Goal: Task Accomplishment & Management: Use online tool/utility

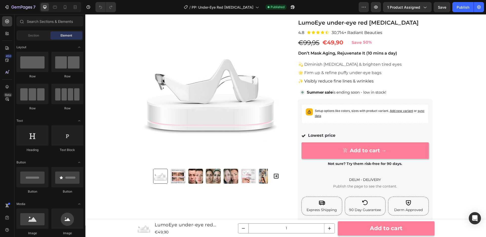
scroll to position [20, 0]
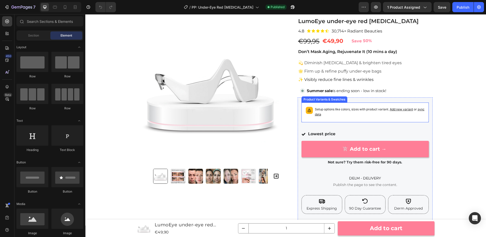
click at [367, 109] on p "Setup options like colors, sizes with product variant. Add new variant or sync …" at bounding box center [370, 112] width 110 height 10
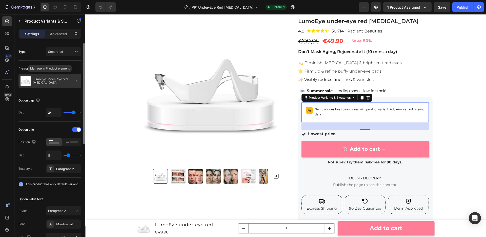
click at [41, 80] on p "LumoEye under-eye red light therapy" at bounding box center [56, 80] width 47 height 7
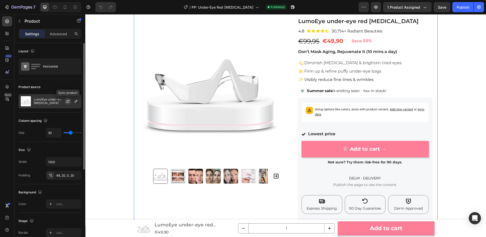
click at [67, 101] on icon "button" at bounding box center [68, 101] width 4 height 4
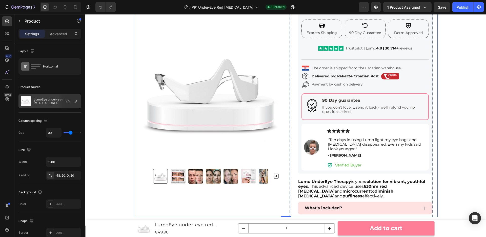
scroll to position [194, 0]
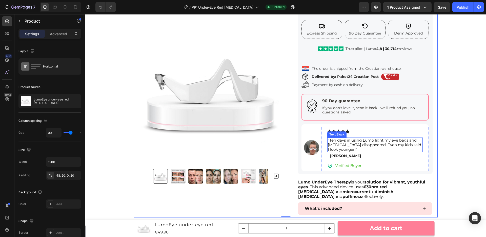
click at [371, 141] on span ""Ten days in using Lumo light my eye bags and [MEDICAL_DATA] disappeared. Even …" at bounding box center [374, 145] width 93 height 14
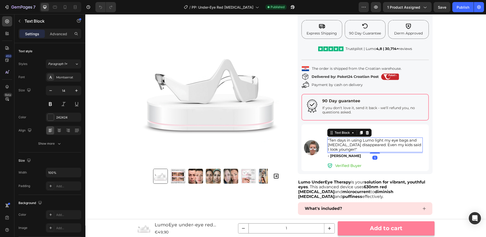
click at [373, 141] on span ""Ten days in using Lumo light my eye bags and [MEDICAL_DATA] disappeared. Even …" at bounding box center [374, 145] width 93 height 14
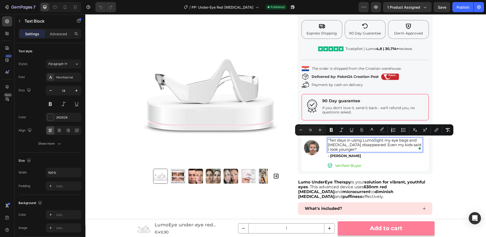
click at [373, 141] on span ""Ten days in using Lumo light my eye bags and [MEDICAL_DATA] disappeared. Even …" at bounding box center [374, 145] width 93 height 14
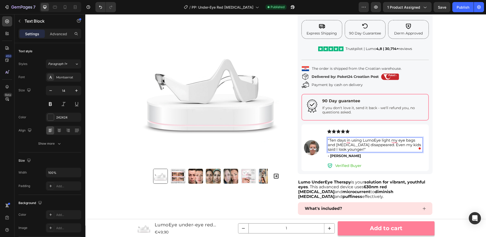
click at [375, 140] on span ""Ten days in using LumoEye light my eye bags and dark circles disappeared. Even…" at bounding box center [374, 145] width 93 height 14
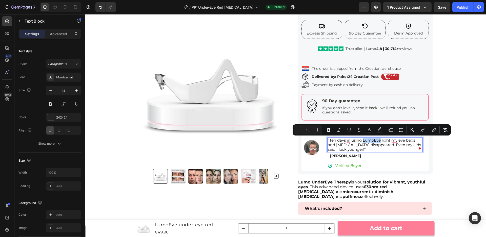
click at [372, 140] on span ""Ten days in using LumoEye light my eye bags and dark circles disappeared. Even…" at bounding box center [374, 145] width 93 height 14
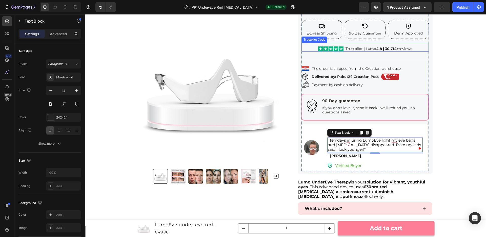
click at [374, 49] on div "Trustpilot | Lumo 4,8 | 30,714+ reviews" at bounding box center [379, 48] width 67 height 5
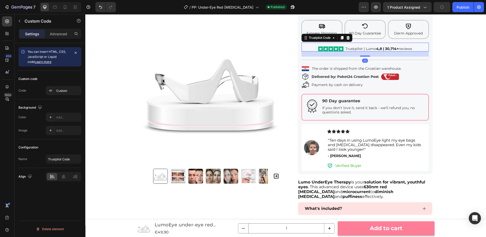
click at [373, 48] on div "Trustpilot | Lumo 4,8 | 30,714+ reviews" at bounding box center [379, 48] width 67 height 5
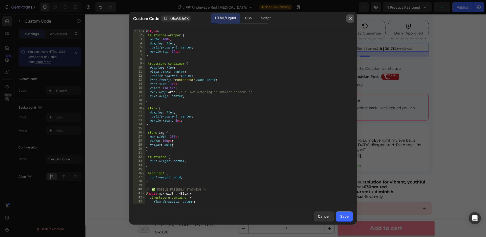
click at [351, 19] on icon "button" at bounding box center [350, 18] width 4 height 4
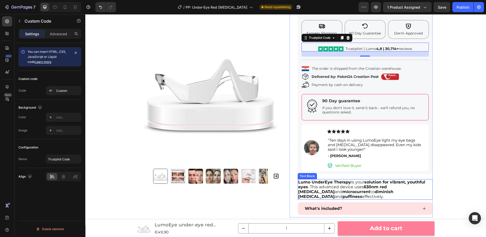
click at [313, 182] on strong "Lumo UnderEye Therapy" at bounding box center [324, 181] width 53 height 5
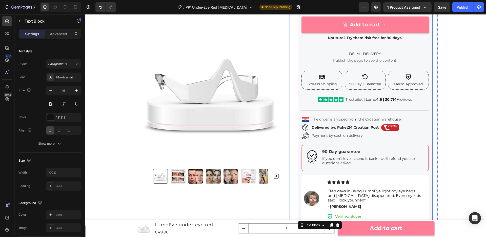
scroll to position [192, 0]
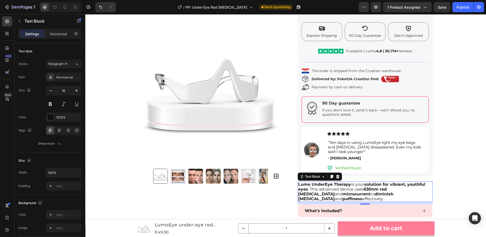
click at [310, 184] on strong "Lumo UnderEye Therapy" at bounding box center [324, 184] width 53 height 5
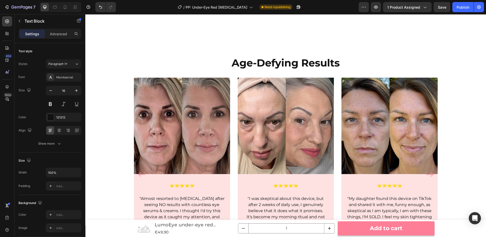
scroll to position [504, 0]
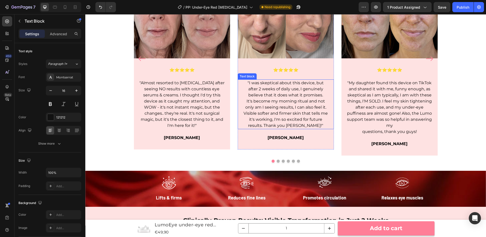
click at [309, 126] on p "It's become my morning ritual and not only am I seeing results, I can also feel…" at bounding box center [285, 113] width 85 height 30
click at [308, 126] on p "It's become my morning ritual and not only am I seeing results, I can also feel…" at bounding box center [285, 113] width 85 height 30
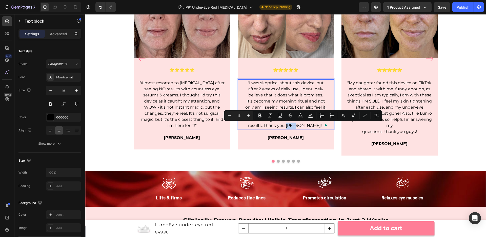
click at [308, 126] on p "It's become my morning ritual and not only am I seeing results, I can also feel…" at bounding box center [285, 113] width 85 height 30
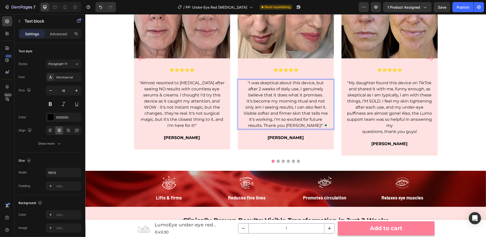
click at [309, 126] on p "It's become my morning ritual and not only am I seeing results, I can also feel…" at bounding box center [285, 113] width 85 height 30
click at [431, 112] on p ""My daughter found this device on TikTok and shared it with me, funny enough, a…" at bounding box center [389, 104] width 85 height 49
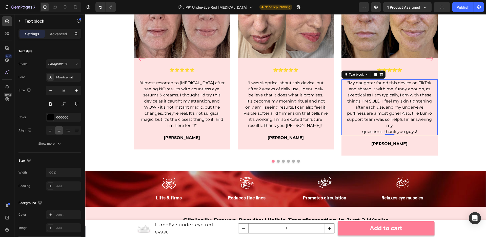
click at [431, 112] on p ""My daughter found this device on TikTok and shared it with me, funny enough, a…" at bounding box center [389, 104] width 85 height 49
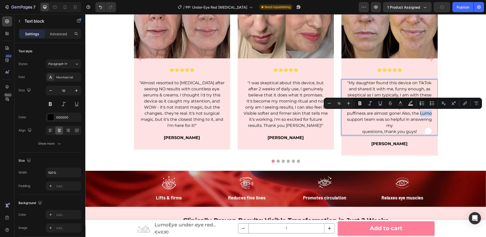
click at [431, 114] on p ""My daughter found this device on TikTok and shared it with me, funny enough, a…" at bounding box center [389, 104] width 85 height 49
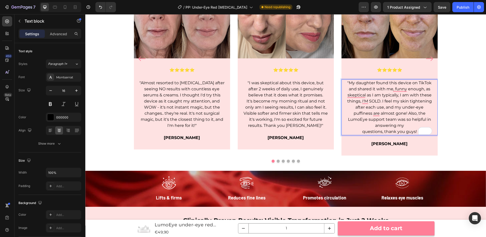
click at [342, 112] on div ""My daughter found this device on TikTok and shared it with me, funny enough, a…" at bounding box center [390, 107] width 96 height 56
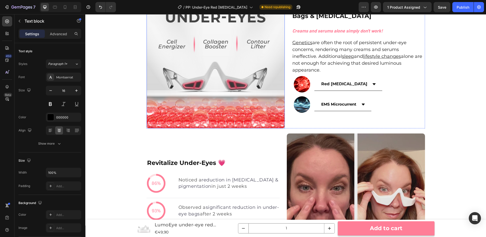
scroll to position [784, 0]
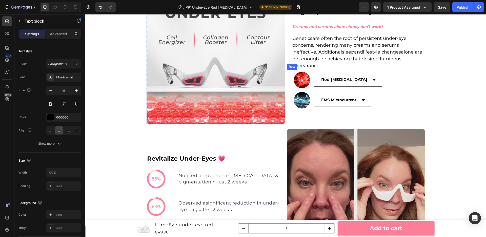
click at [388, 76] on div "Image Red Light Therapy Accordion Row" at bounding box center [356, 80] width 138 height 20
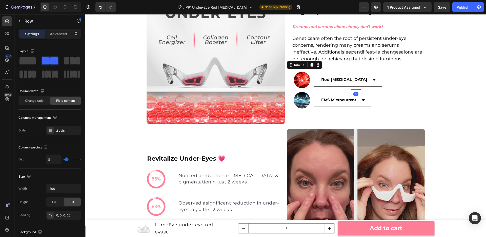
scroll to position [785, 0]
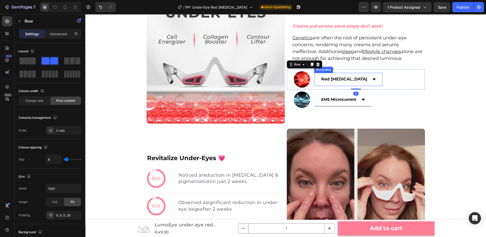
click at [364, 76] on div "Red Light Therapy" at bounding box center [349, 79] width 68 height 13
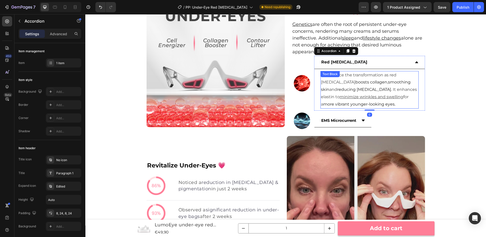
scroll to position [786, 0]
click at [363, 119] on icon at bounding box center [363, 120] width 3 height 2
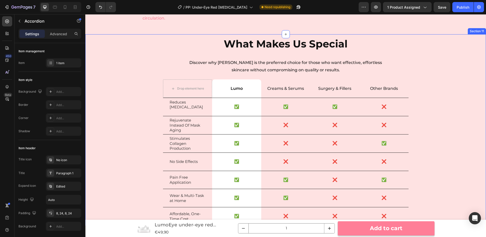
scroll to position [1558, 0]
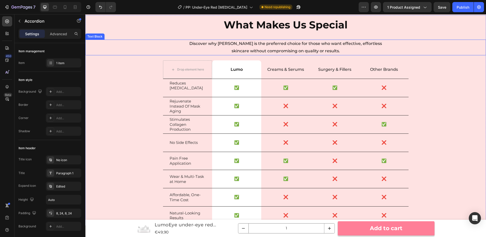
click at [227, 55] on p "Discover why Lumo is the preferred choice for those who want effective, effortl…" at bounding box center [286, 47] width 200 height 15
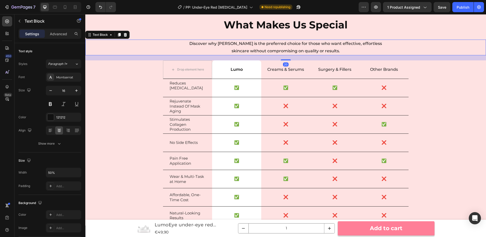
click at [232, 55] on p "Discover why Lumo is the preferred choice for those who want effective, effortl…" at bounding box center [286, 47] width 200 height 15
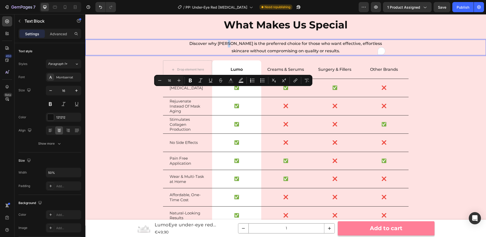
click at [232, 55] on p "Discover why Lumo is the preferred choice for those who want effective, effortl…" at bounding box center [286, 47] width 200 height 15
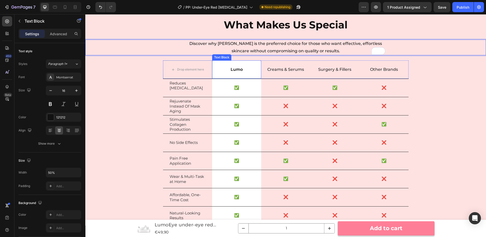
click at [243, 72] on p "Lumo" at bounding box center [237, 69] width 48 height 5
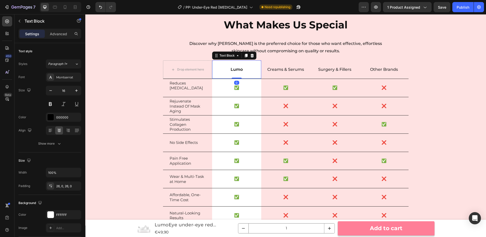
click at [242, 72] on p "Lumo" at bounding box center [237, 69] width 48 height 5
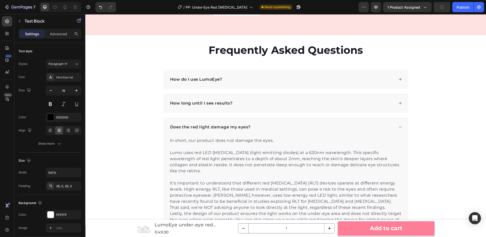
scroll to position [1832, 0]
click at [233, 77] on div "How do I use LumoEye?" at bounding box center [281, 79] width 225 height 8
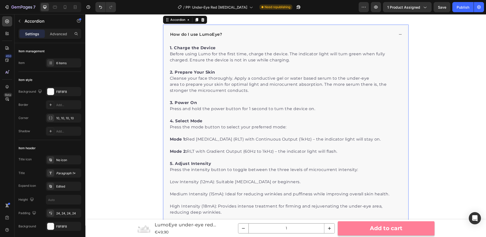
scroll to position [1879, 0]
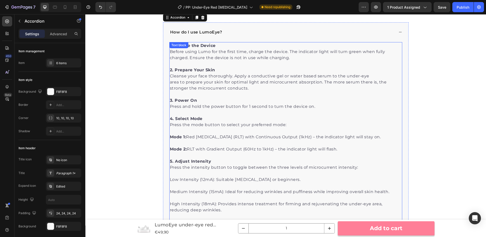
click at [210, 53] on p "1. Charge the Device Before using Lumo for the first time, charge the device. T…" at bounding box center [286, 143] width 232 height 201
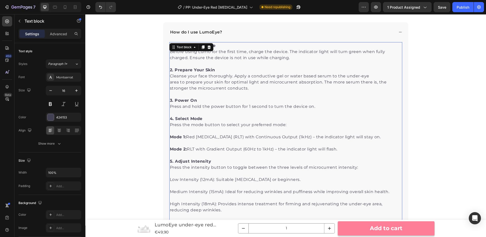
click at [210, 53] on p "1. Charge the Device Before using Lumo for the first time, charge the device. T…" at bounding box center [286, 143] width 232 height 201
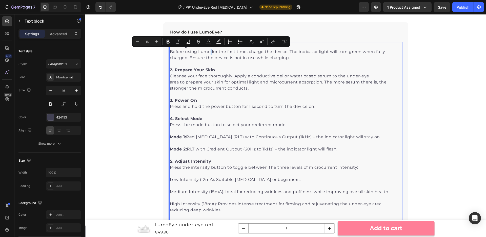
click at [210, 52] on p "1. Charge the Device Before using Lumo for the first time, charge the device. T…" at bounding box center [286, 143] width 232 height 201
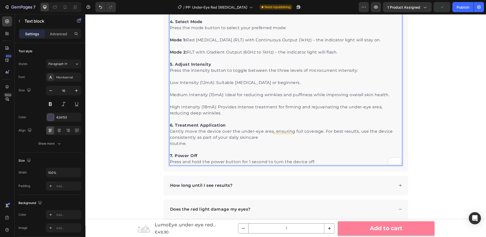
scroll to position [2047, 0]
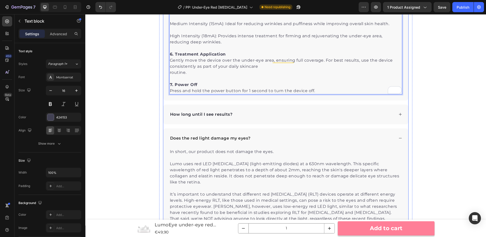
click at [244, 113] on div "How long until I see results?" at bounding box center [281, 114] width 225 height 8
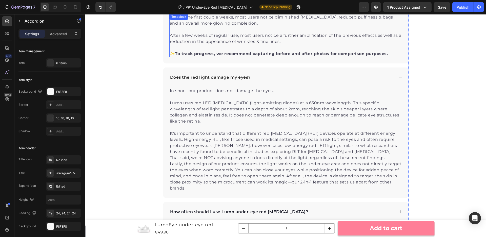
scroll to position [2159, 0]
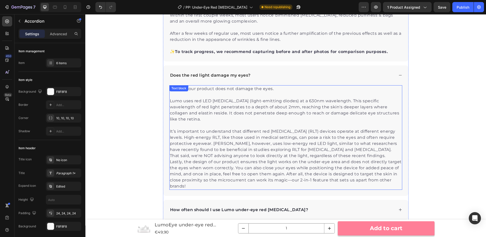
click at [180, 100] on p "Lumo uses red LED light therapy (light-emitting diodes) at a 630nm wavelength. …" at bounding box center [286, 113] width 232 height 30
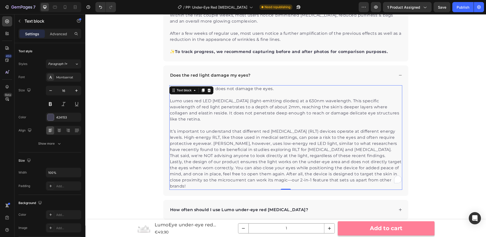
click at [181, 101] on p "Lumo uses red LED light therapy (light-emitting diodes) at a 630nm wavelength. …" at bounding box center [286, 113] width 232 height 30
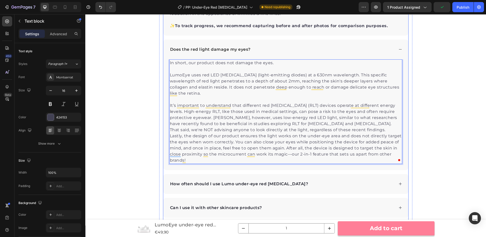
scroll to position [2218, 0]
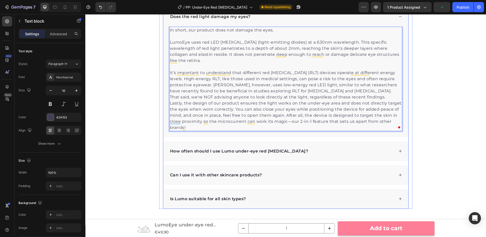
click at [224, 151] on p "How often should I use Lumo under-eye red light therapy?" at bounding box center [239, 151] width 138 height 6
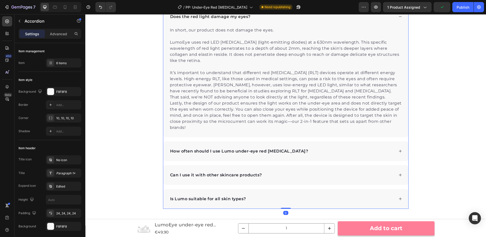
click at [234, 151] on p "How often should I use Lumo under-eye red light therapy?" at bounding box center [239, 151] width 138 height 6
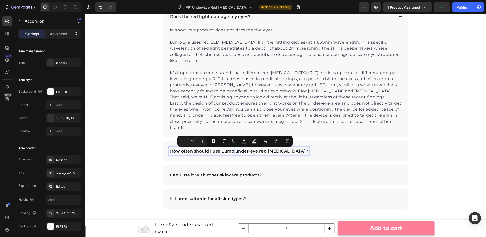
click at [234, 151] on p "How often should I use Lumo under-eye red light therapy?" at bounding box center [239, 151] width 138 height 6
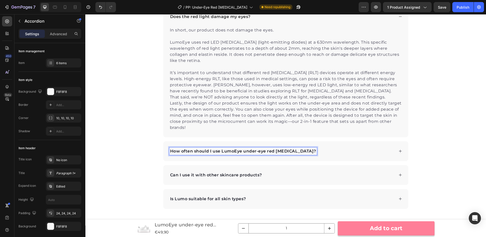
click at [334, 151] on div "How often should I use LumoEye under-eye red light therapy?" at bounding box center [281, 151] width 225 height 8
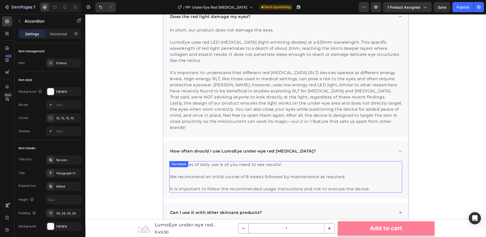
scroll to position [2276, 0]
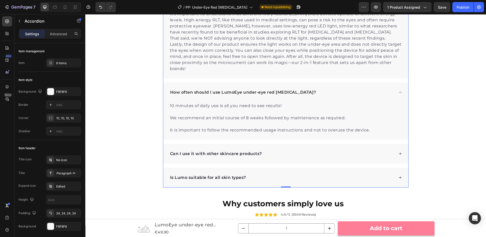
click at [283, 153] on div "Can I use it with other skincare products?" at bounding box center [281, 154] width 225 height 8
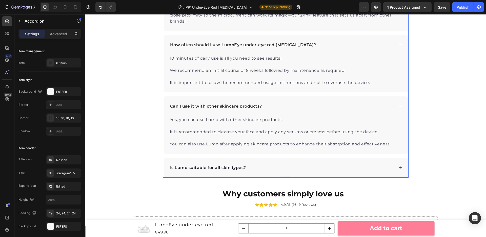
scroll to position [2325, 0]
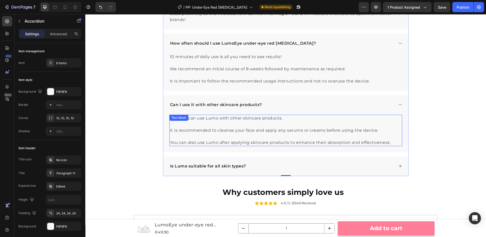
click at [217, 116] on p "Yes, you can use Lumo with other skincare products." at bounding box center [286, 121] width 232 height 12
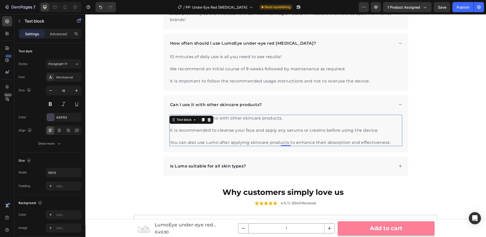
click at [218, 118] on p "Yes, you can use Lumo with other skincare products." at bounding box center [286, 121] width 232 height 12
click at [217, 143] on p "You can also use Lumo after applying skincare products to enhance their absorpt…" at bounding box center [286, 142] width 232 height 6
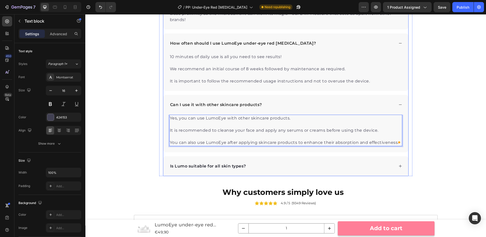
click at [268, 164] on div "Is Lumo suitable for all skin types?" at bounding box center [281, 166] width 225 height 8
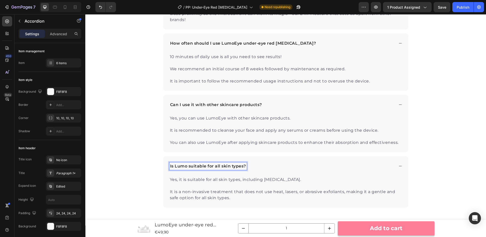
click at [186, 167] on p "Is Lumo suitable for all skin types?" at bounding box center [208, 166] width 76 height 6
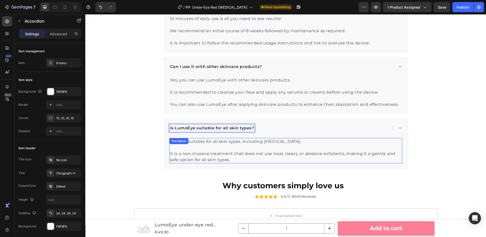
scroll to position [2411, 0]
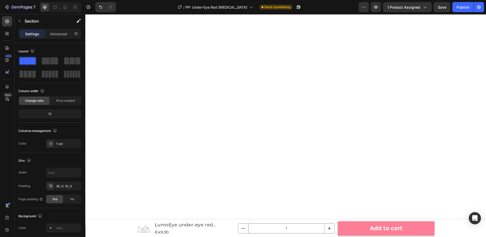
scroll to position [0, 0]
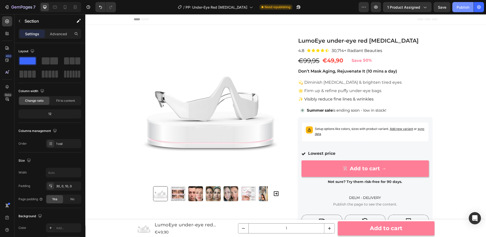
click at [464, 5] on div "Publish" at bounding box center [463, 7] width 13 height 5
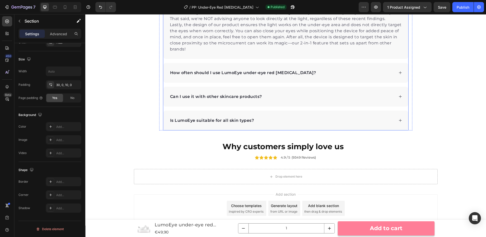
scroll to position [1994, 0]
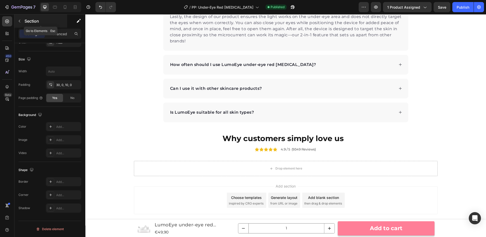
click at [20, 21] on icon "button" at bounding box center [19, 21] width 4 height 4
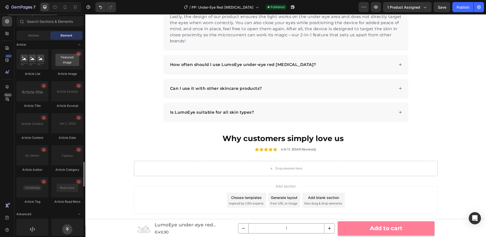
scroll to position [1339, 0]
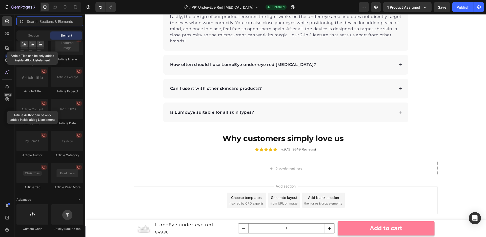
click at [41, 22] on input "text" at bounding box center [49, 21] width 67 height 10
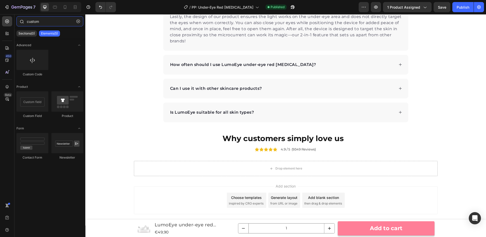
click at [36, 24] on input "custom" at bounding box center [49, 21] width 67 height 10
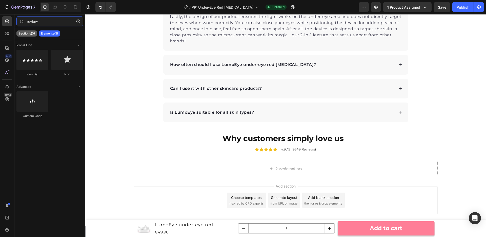
type input "review"
click at [30, 34] on p "Sections(0)" at bounding box center [26, 33] width 16 height 4
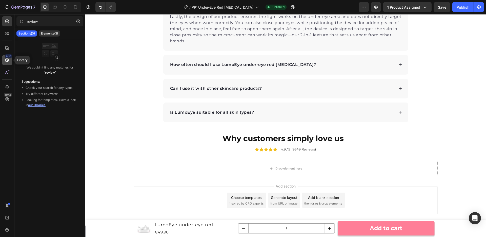
click at [8, 61] on icon at bounding box center [7, 59] width 5 height 5
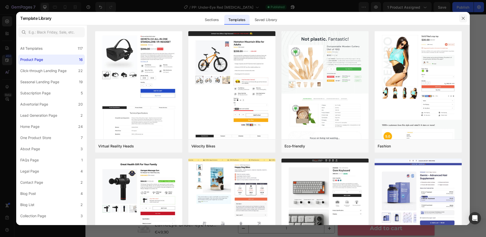
drag, startPoint x: 463, startPoint y: 19, endPoint x: 372, endPoint y: 6, distance: 92.1
click at [463, 19] on icon "button" at bounding box center [463, 18] width 4 height 4
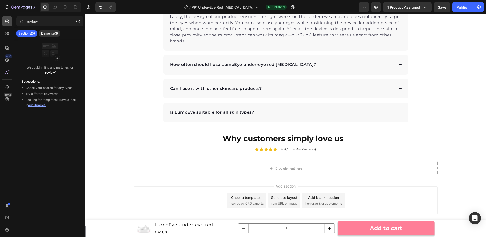
click at [8, 21] on icon at bounding box center [7, 21] width 5 height 5
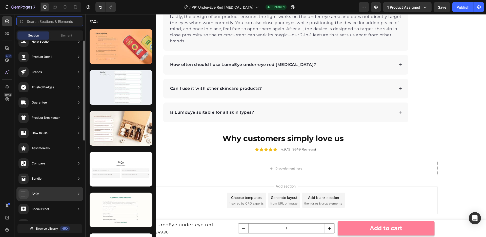
scroll to position [0, 0]
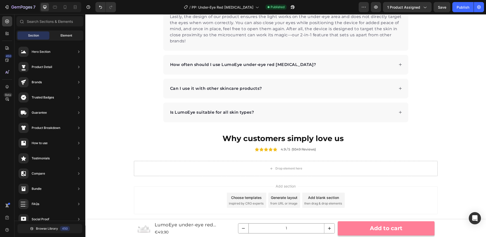
click at [63, 35] on span "Element" at bounding box center [67, 35] width 12 height 5
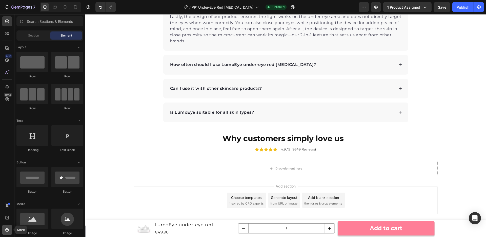
click at [7, 230] on icon at bounding box center [7, 230] width 1 height 1
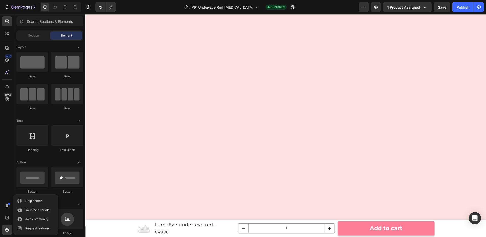
scroll to position [177, 0]
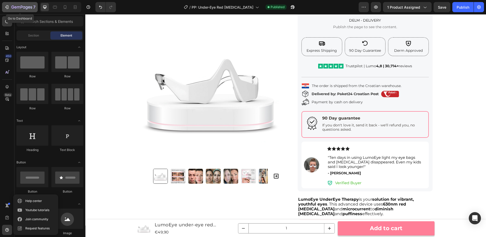
click at [11, 8] on div "7" at bounding box center [19, 7] width 31 height 6
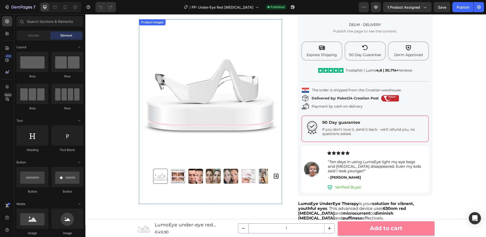
scroll to position [146, 0]
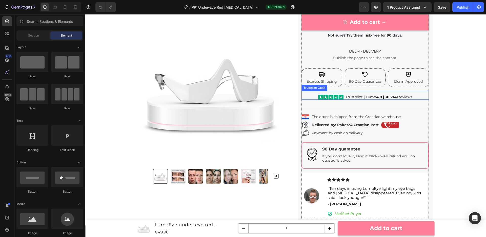
click at [371, 96] on div "Trustpilot | Lumo 4,8 | 30,714+ reviews" at bounding box center [379, 96] width 67 height 5
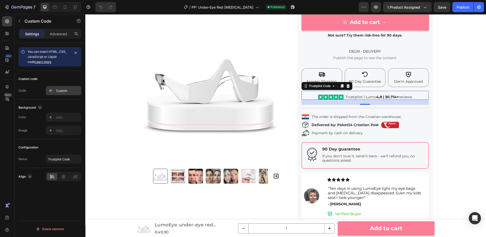
click at [56, 91] on div "Custom" at bounding box center [68, 90] width 24 height 5
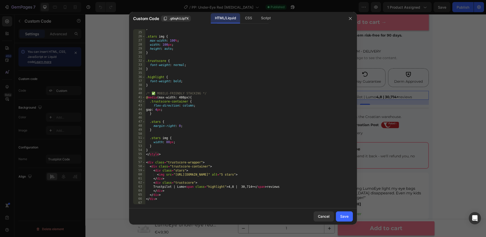
scroll to position [97, 0]
drag, startPoint x: 188, startPoint y: 186, endPoint x: 191, endPoint y: 186, distance: 3.8
click at [188, 186] on div "} .stars img { max-width : 100 % ; width : 100 px ; height : auto ; } .trustsco…" at bounding box center [249, 117] width 208 height 183
type textarea "Trustpilot | LumoEye <span class="highlight">4,8 | 30,714+</span> reviews"
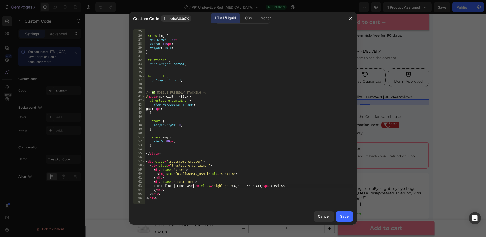
drag, startPoint x: 345, startPoint y: 218, endPoint x: 346, endPoint y: 206, distance: 11.7
click at [345, 218] on div "Save" at bounding box center [344, 215] width 8 height 5
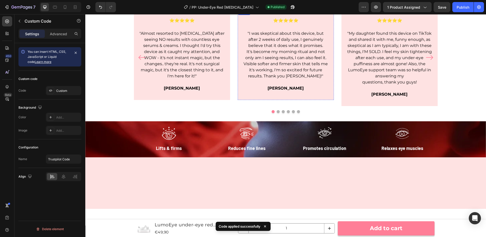
scroll to position [463, 0]
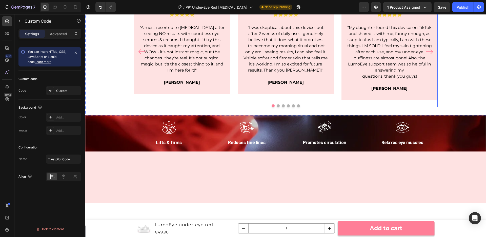
click at [278, 107] on button "Dot" at bounding box center [278, 105] width 3 height 3
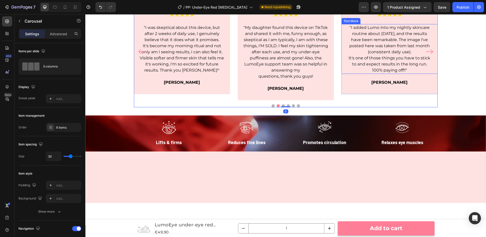
click at [382, 55] on p ""I added Lumo into my nightly skincare routine about 6 months ago, and the resu…" at bounding box center [389, 40] width 85 height 30
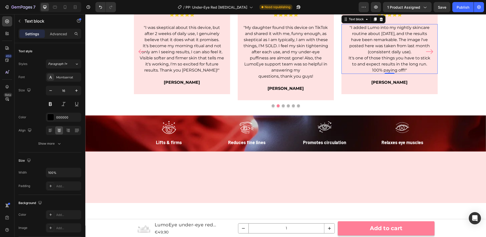
click at [379, 55] on p ""I added Lumo into my nightly skincare routine about 6 months ago, and the resu…" at bounding box center [389, 40] width 85 height 30
click at [374, 55] on p ""I added Lumo into my nightly skincare routine about 6 months ago, and the resu…" at bounding box center [389, 40] width 85 height 30
click at [282, 107] on button "Dot" at bounding box center [283, 105] width 3 height 3
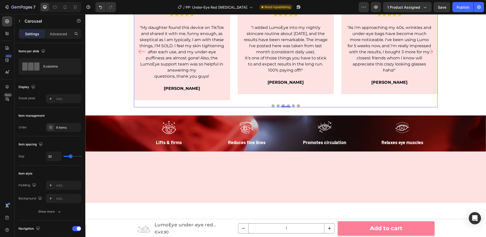
click at [289, 107] on button "Dot" at bounding box center [288, 105] width 3 height 3
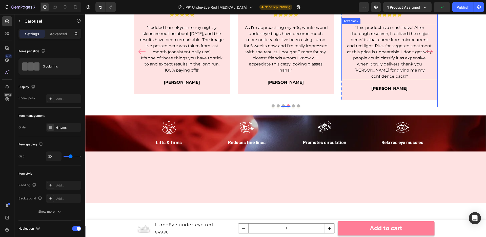
click at [414, 79] on p ""This product is a must-have! After thorough research, I realized the major ben…" at bounding box center [389, 52] width 85 height 55
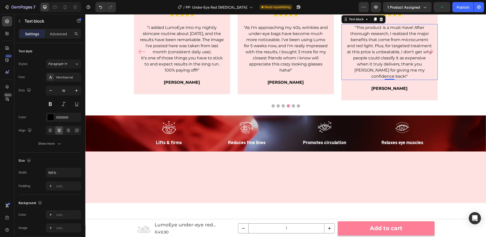
click at [414, 79] on p ""This product is a must-have! After thorough research, I realized the major ben…" at bounding box center [389, 52] width 85 height 55
click at [293, 107] on button "Dot" at bounding box center [293, 105] width 3 height 3
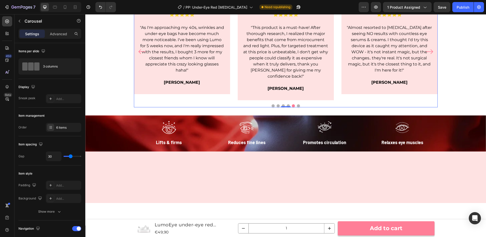
click at [298, 107] on button "Dot" at bounding box center [298, 105] width 3 height 3
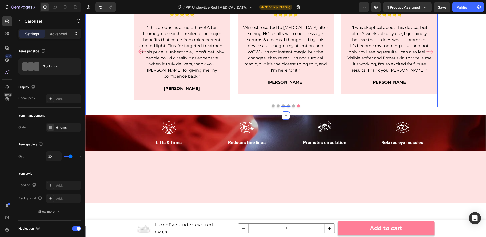
click at [447, 107] on div "Image ⭐⭐⭐⭐⭐ Text block "Almost resorted to eyelid surgery after seeing NO resul…" at bounding box center [285, 55] width 401 height 104
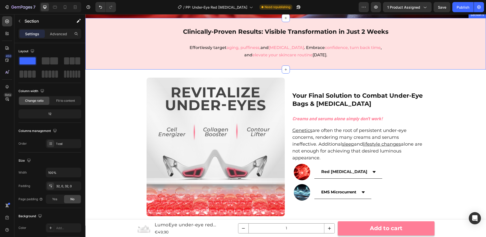
scroll to position [715, 0]
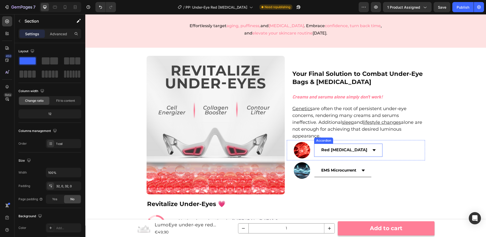
click at [364, 145] on div "Red Light Therapy" at bounding box center [349, 149] width 68 height 13
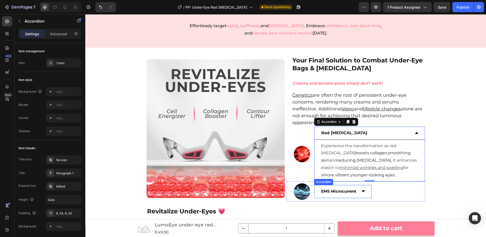
click at [365, 189] on icon at bounding box center [363, 191] width 4 height 4
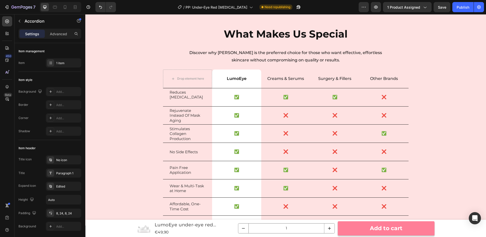
scroll to position [1422, 0]
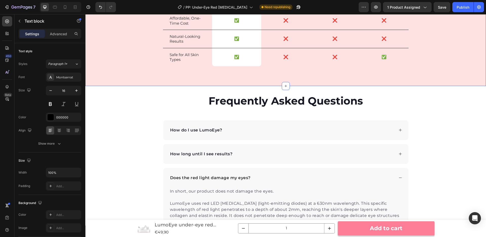
scroll to position [1791, 0]
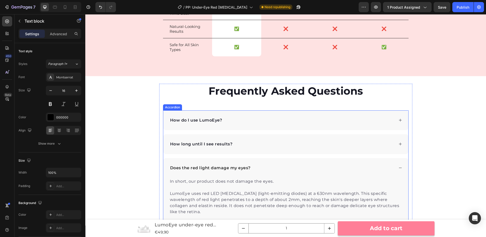
click at [246, 120] on div "How do I use LumoEye?" at bounding box center [281, 120] width 225 height 8
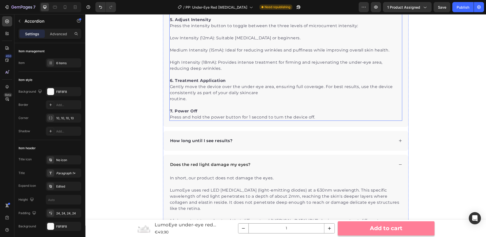
scroll to position [2022, 0]
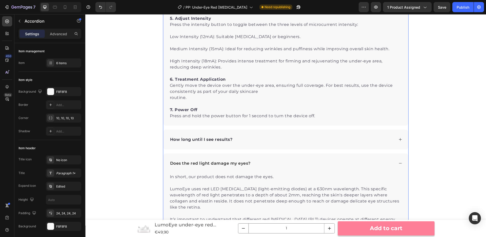
click at [268, 138] on div "How long until I see results?" at bounding box center [281, 139] width 225 height 8
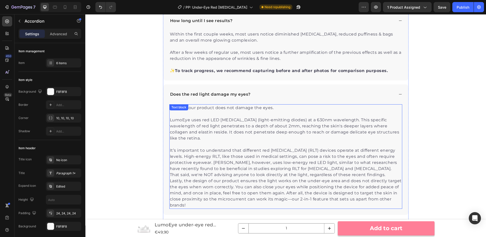
scroll to position [2185, 0]
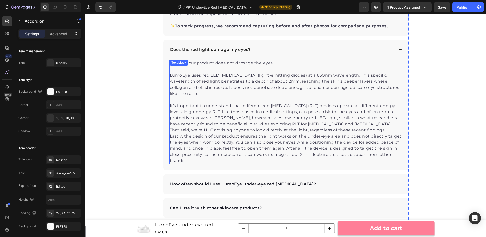
click at [218, 117] on p "It’s important to understand that different red light therapy (RLT) devices ope…" at bounding box center [286, 118] width 232 height 30
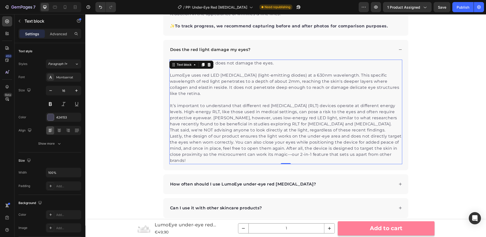
click at [219, 119] on p "It’s important to understand that different red light therapy (RLT) devices ope…" at bounding box center [286, 118] width 232 height 30
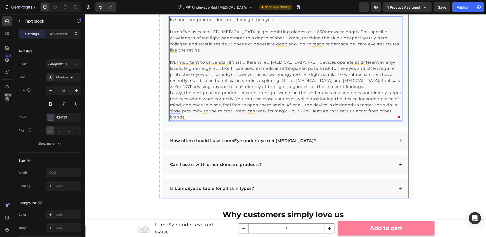
click at [329, 141] on div "How often should I use LumoEye under-eye red light therapy?" at bounding box center [281, 141] width 225 height 8
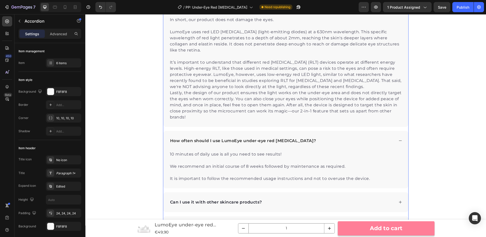
scroll to position [2292, 0]
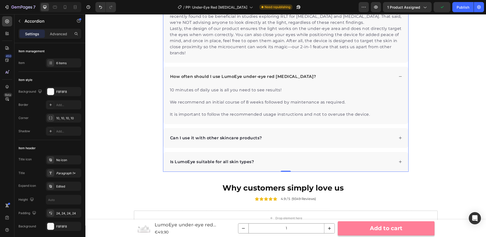
click at [302, 141] on div "Can I use it with other skincare products?" at bounding box center [281, 138] width 225 height 8
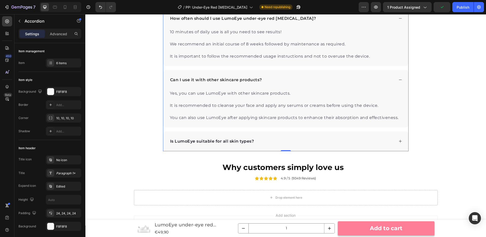
scroll to position [2351, 0]
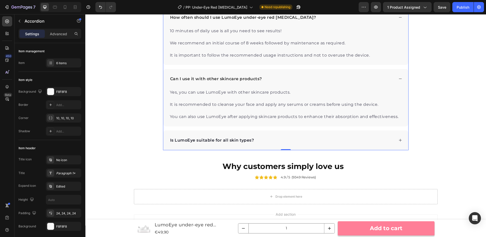
click at [324, 138] on div "Is LumoEye suitable for all skin types?" at bounding box center [281, 140] width 225 height 8
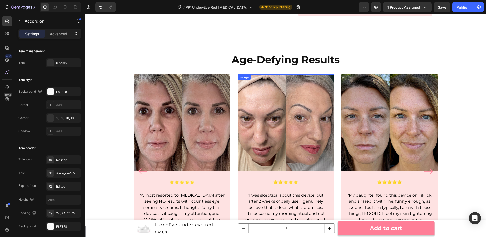
scroll to position [0, 0]
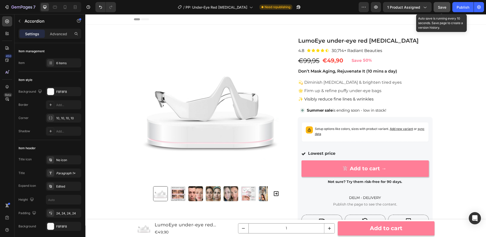
click at [442, 9] on span "Save" at bounding box center [442, 7] width 8 height 4
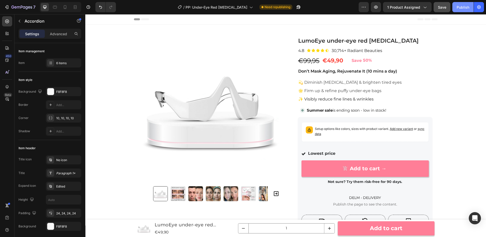
click at [465, 6] on div "Publish" at bounding box center [463, 7] width 13 height 5
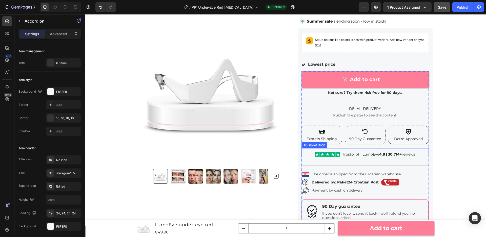
click at [368, 153] on div "Trustpilot | LumoEye 4,8 | 30,714+ reviews" at bounding box center [378, 153] width 73 height 5
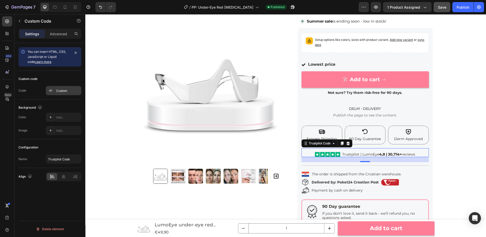
click at [63, 89] on div "Custom" at bounding box center [68, 90] width 24 height 5
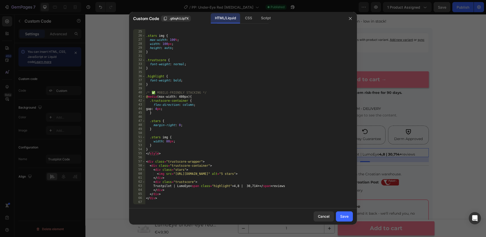
scroll to position [96, 0]
click at [193, 187] on div "} .stars img { max-width : 100 % ; width : 100 px ; height : auto ; } .trustsco…" at bounding box center [249, 117] width 208 height 183
type textarea "Trustpilot | Lumo <span class="highlight">4,8 | 30,714+</span> reviews"
click at [345, 215] on div "Save" at bounding box center [344, 215] width 8 height 5
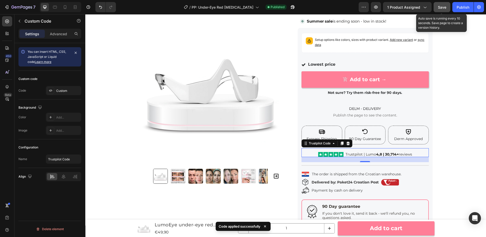
click at [443, 9] on span "Save" at bounding box center [442, 7] width 8 height 4
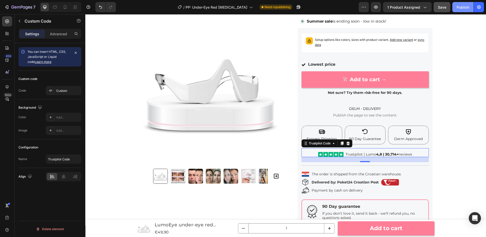
click at [460, 7] on div "Publish" at bounding box center [463, 7] width 13 height 5
click at [10, 6] on div "7" at bounding box center [19, 7] width 31 height 6
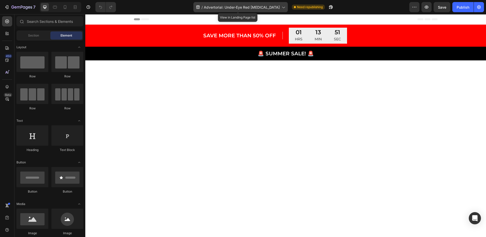
click at [253, 6] on span "Advertorial: Under-Eye Red Light Therapy" at bounding box center [242, 7] width 76 height 5
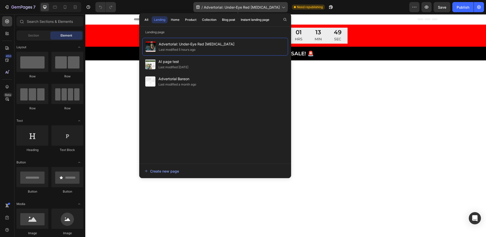
click at [255, 6] on span "Advertorial: Under-Eye Red Light Therapy" at bounding box center [242, 7] width 76 height 5
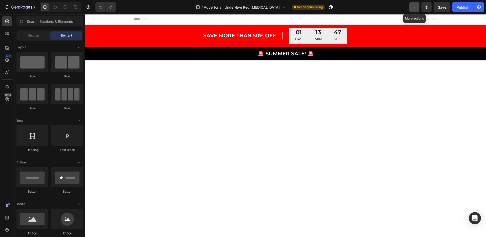
click at [415, 7] on icon "button" at bounding box center [414, 7] width 1 height 1
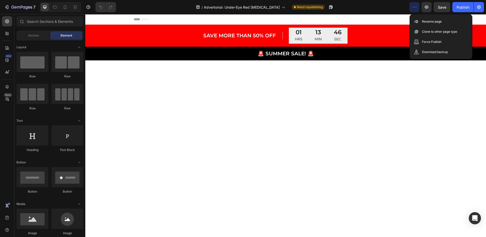
click at [415, 7] on icon "button" at bounding box center [414, 7] width 1 height 1
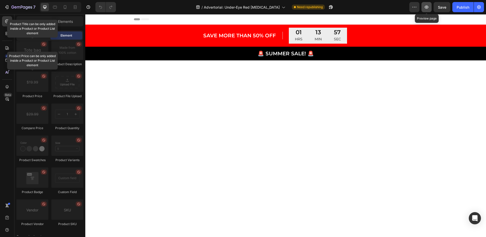
click at [427, 7] on icon "button" at bounding box center [426, 7] width 5 height 5
click at [11, 7] on icon "button" at bounding box center [21, 7] width 21 height 4
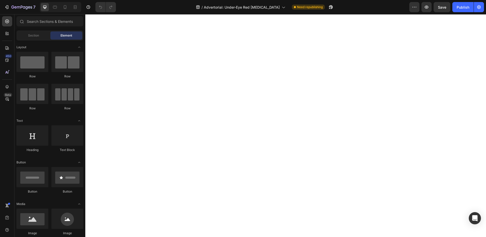
scroll to position [263, 0]
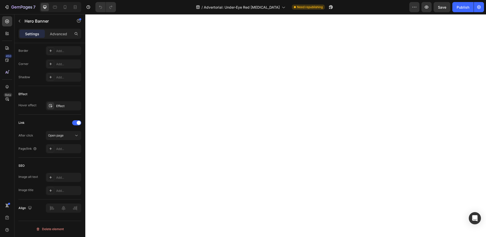
scroll to position [0, 0]
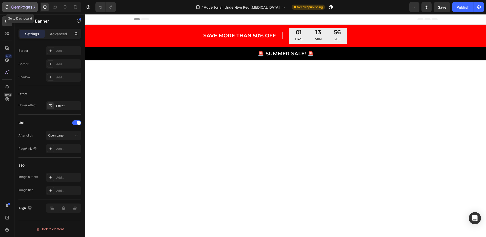
click at [10, 8] on div "7" at bounding box center [19, 7] width 31 height 6
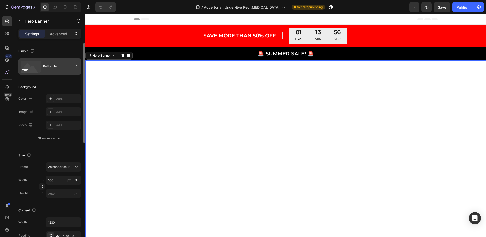
click at [42, 66] on div "Bottom left" at bounding box center [49, 66] width 63 height 16
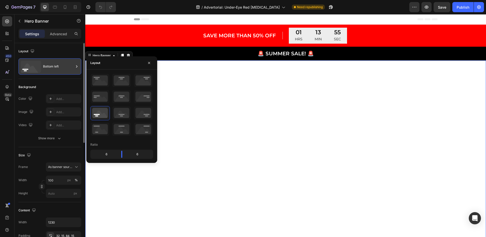
click at [44, 66] on div "Bottom left" at bounding box center [58, 67] width 31 height 12
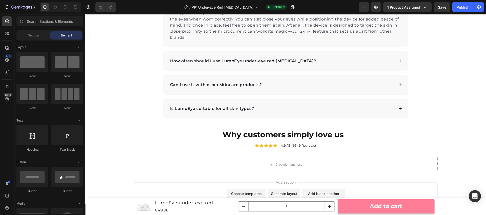
scroll to position [2015, 0]
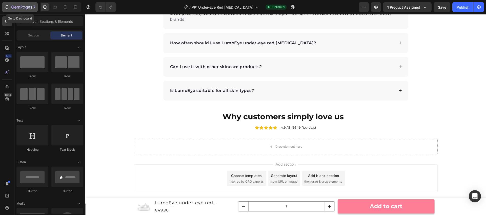
click at [14, 8] on icon "button" at bounding box center [21, 7] width 21 height 4
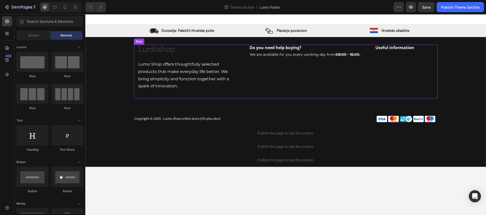
click at [269, 69] on div "Do you need help buying? Heading We are available for you every working day fro…" at bounding box center [338, 72] width 192 height 54
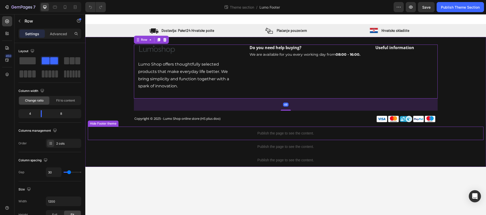
click at [250, 134] on p "Publish the page to see the content." at bounding box center [286, 133] width 396 height 5
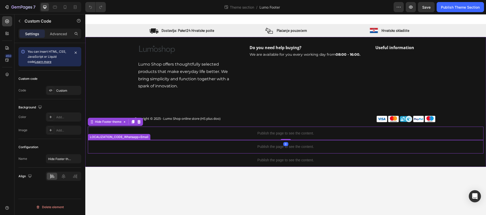
click at [247, 148] on p "Publish the page to see the content." at bounding box center [286, 146] width 396 height 5
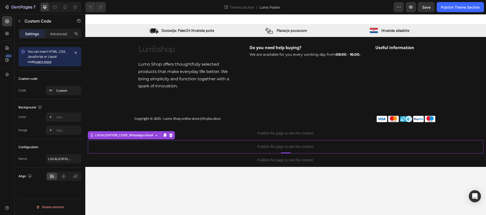
click at [265, 147] on p "Publish the page to see the content." at bounding box center [286, 146] width 396 height 5
click at [60, 90] on div "Custom" at bounding box center [68, 90] width 24 height 5
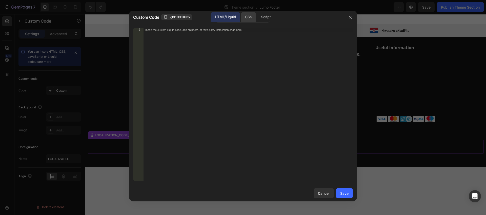
click at [257, 16] on div "CSS" at bounding box center [266, 17] width 18 height 10
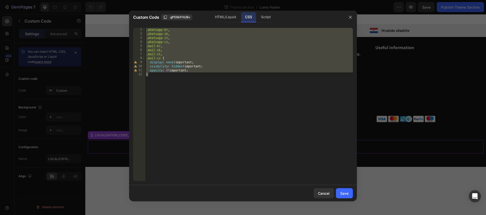
click at [194, 77] on div ".whatsapp-hr , .whatsapp-sk , .whatsapp-it , .whatsapp-cz , .mail-hr , .mail-sk…" at bounding box center [249, 108] width 208 height 161
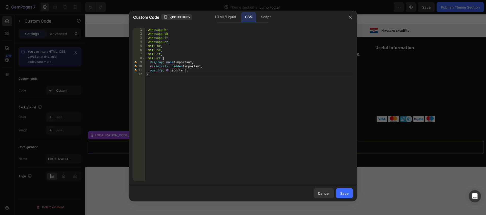
type textarea "opacity: 0 !important; }"
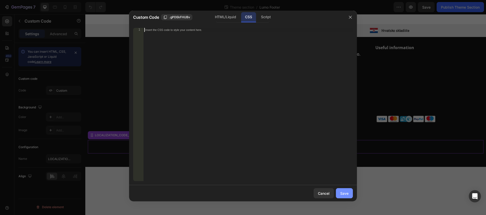
click at [345, 194] on div "Save" at bounding box center [344, 193] width 8 height 5
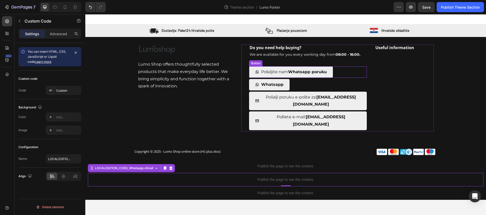
click at [333, 73] on link "Pošaljite nam Whatsapp poruku" at bounding box center [291, 71] width 84 height 11
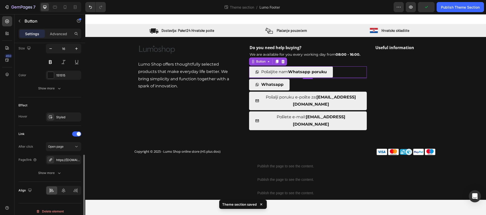
scroll to position [256, 0]
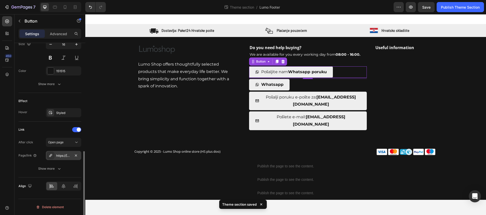
click at [64, 155] on div "https://[DOMAIN_NAME]/send?phone=[PHONE_NUMBER]&text=Pozdrav,%20zanimam%20se%20…" at bounding box center [63, 155] width 15 height 5
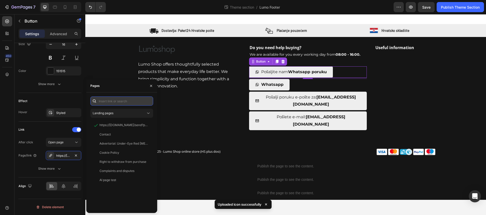
click at [117, 99] on input "text" at bounding box center [121, 100] width 63 height 9
paste input "https://[DOMAIN_NAME]/send?phone=[PHONE_NUMBER]&text=Pozdrav,%20zanimam%20se%20…"
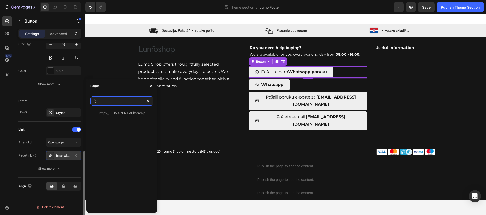
type input "https://[DOMAIN_NAME]/send?phone=[PHONE_NUMBER]&text=Pozdrav,%20zanimam%20se%20…"
click at [62, 157] on div "https://[DOMAIN_NAME]/send?phone=[PHONE_NUMBER]&text=Pozdrav,%20zanimam%20se%20…" at bounding box center [63, 155] width 15 height 5
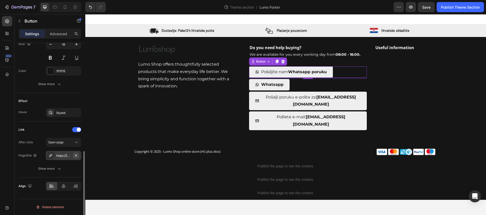
click at [75, 155] on icon "button" at bounding box center [76, 155] width 4 height 4
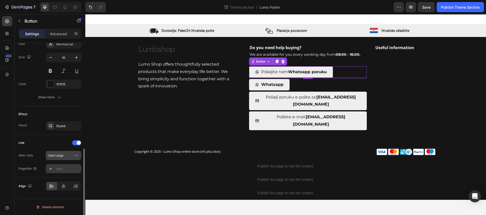
scroll to position [243, 0]
click at [60, 168] on div "Add..." at bounding box center [68, 169] width 24 height 5
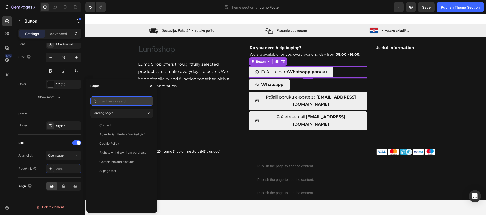
click at [112, 103] on input "text" at bounding box center [121, 100] width 63 height 9
paste input "https://[DOMAIN_NAME]/send?phone=[PHONE_NUMBER]&text=Pozdrav,%20zanimam%20se%20…"
type input "https://[DOMAIN_NAME]/send?phone=[PHONE_NUMBER]&text=Pozdrav,%20zanimam%20se%20…"
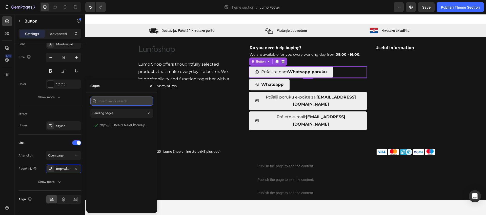
scroll to position [0, 0]
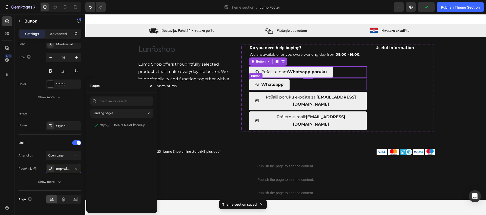
click at [292, 85] on div "Whatsapp Button" at bounding box center [308, 84] width 118 height 11
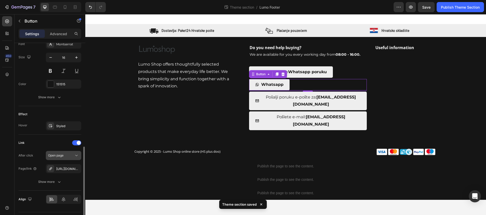
scroll to position [256, 0]
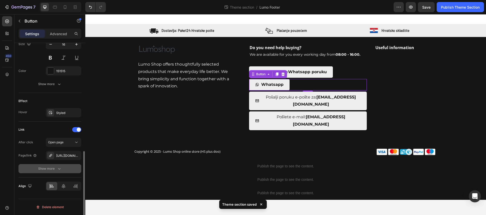
click at [59, 167] on icon "button" at bounding box center [59, 168] width 5 height 5
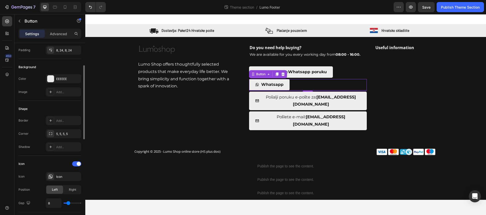
scroll to position [0, 0]
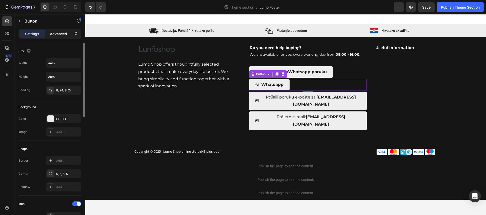
click at [58, 34] on p "Advanced" at bounding box center [58, 33] width 17 height 5
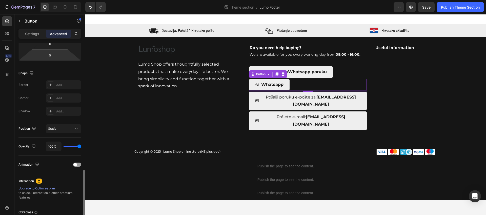
scroll to position [151, 0]
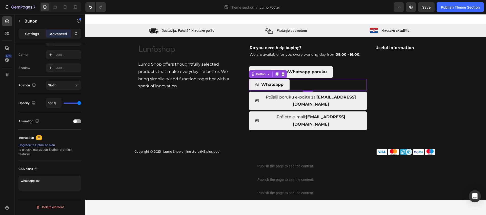
click at [36, 35] on p "Settings" at bounding box center [32, 33] width 14 height 5
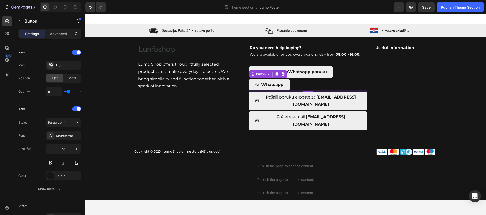
click at [298, 86] on div "Whatsapp Button 5" at bounding box center [308, 84] width 118 height 11
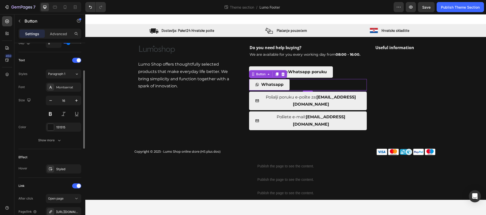
scroll to position [203, 0]
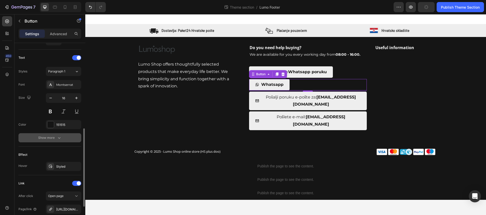
click at [57, 137] on icon "button" at bounding box center [59, 137] width 5 height 5
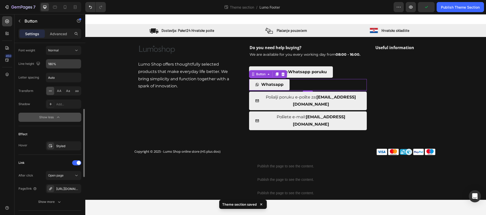
scroll to position [323, 0]
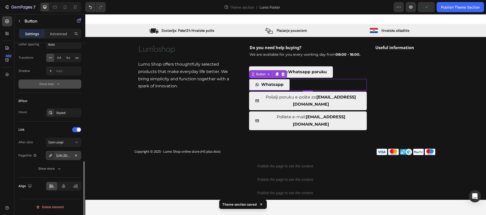
click at [63, 155] on div "[URL][DOMAIN_NAME][PHONE_NUMBER]" at bounding box center [63, 155] width 15 height 5
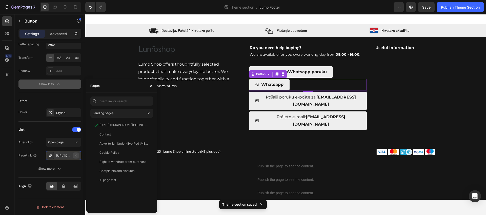
click at [76, 156] on icon "button" at bounding box center [76, 155] width 4 height 4
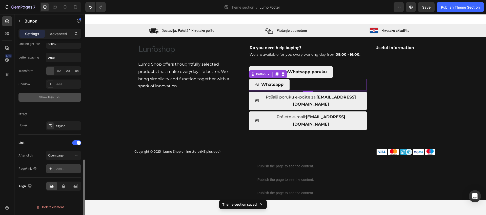
click at [59, 169] on div "Add..." at bounding box center [68, 169] width 24 height 5
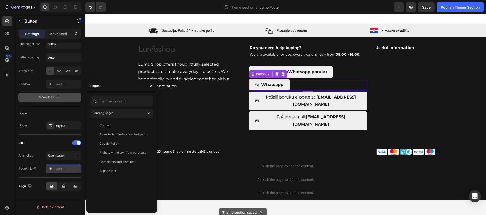
click at [52, 170] on icon at bounding box center [51, 169] width 4 height 4
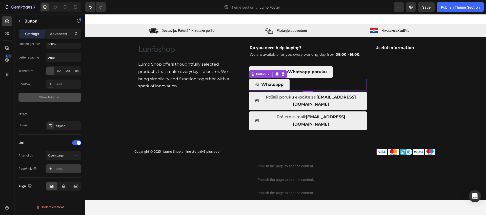
click at [52, 170] on icon at bounding box center [51, 169] width 4 height 4
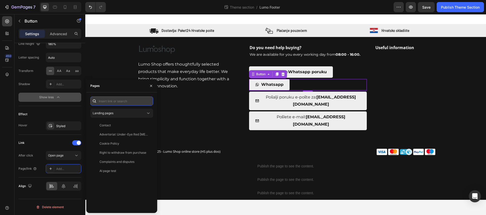
click at [112, 102] on input "text" at bounding box center [121, 100] width 63 height 9
paste input "https://[DOMAIN_NAME]/send?phone=[PHONE_NUMBER]&text=[PERSON_NAME]%20den,%20zaj…"
type input "https://[DOMAIN_NAME]/send?phone=[PHONE_NUMBER]&text=[PERSON_NAME]%20den,%20zaj…"
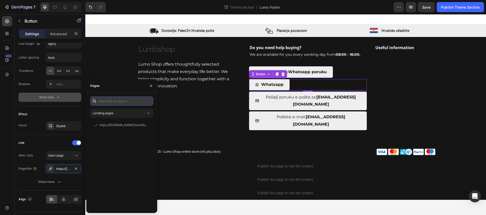
scroll to position [0, 0]
click at [300, 85] on div "Whatsapp Button 5" at bounding box center [308, 84] width 118 height 11
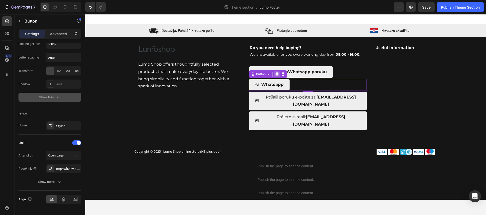
click at [277, 74] on icon at bounding box center [277, 74] width 3 height 4
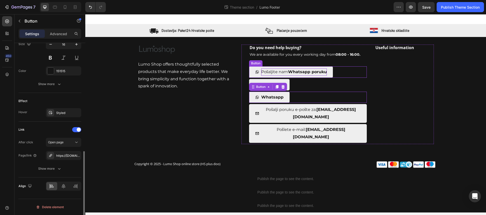
scroll to position [256, 0]
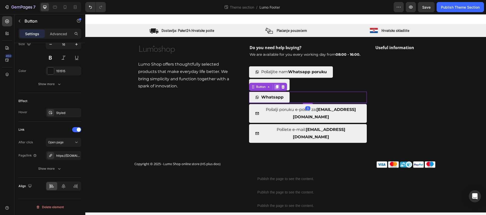
click at [277, 87] on icon at bounding box center [277, 87] width 3 height 4
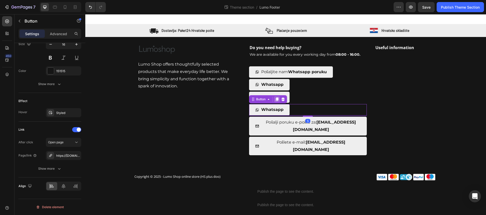
click at [277, 98] on icon at bounding box center [277, 100] width 3 height 4
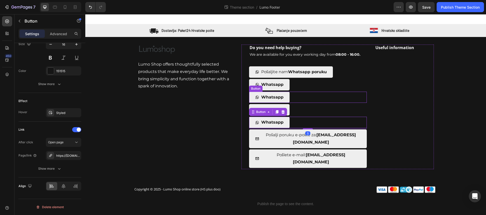
click at [299, 97] on div "Whatsapp Button" at bounding box center [308, 97] width 118 height 11
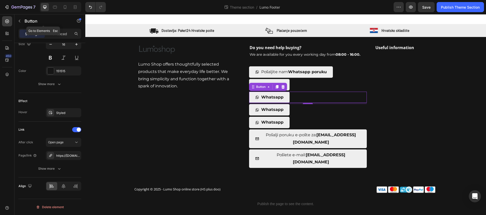
click at [20, 21] on icon "button" at bounding box center [19, 21] width 4 height 4
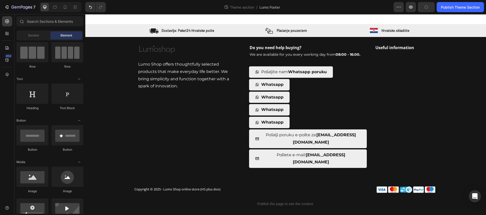
scroll to position [0, 0]
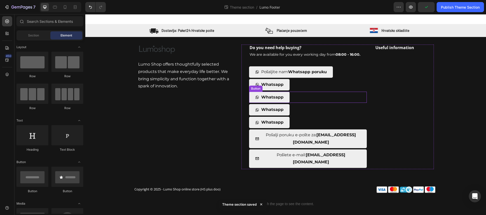
click at [288, 97] on link "Whatsapp" at bounding box center [269, 97] width 41 height 11
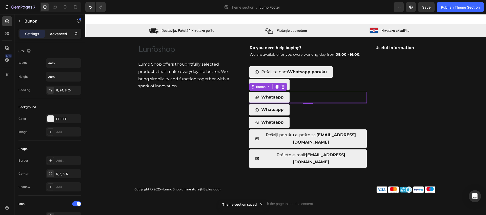
click at [60, 34] on p "Advanced" at bounding box center [58, 33] width 17 height 5
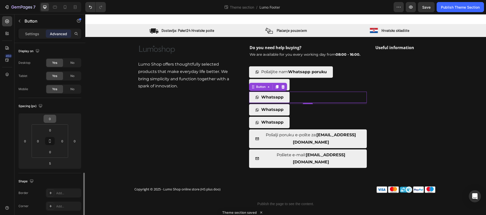
scroll to position [151, 0]
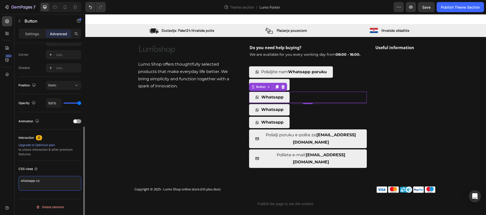
drag, startPoint x: 37, startPoint y: 182, endPoint x: 42, endPoint y: 182, distance: 5.3
click at [42, 182] on textarea "whatsapp-cz" at bounding box center [49, 183] width 63 height 15
type textarea "whatsapp-sk"
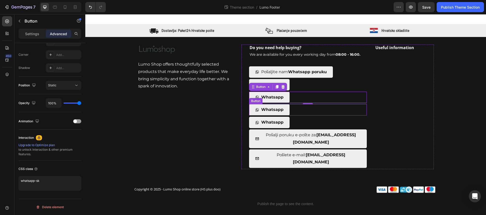
click at [296, 108] on div "Whatsapp Button" at bounding box center [308, 109] width 118 height 11
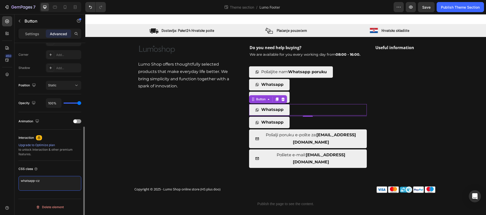
click at [41, 182] on textarea "whatsapp-cz" at bounding box center [49, 183] width 63 height 15
drag, startPoint x: 37, startPoint y: 182, endPoint x: 44, endPoint y: 182, distance: 6.6
click at [44, 182] on textarea "whatsapp-cz" at bounding box center [49, 183] width 63 height 15
drag, startPoint x: 37, startPoint y: 182, endPoint x: 40, endPoint y: 182, distance: 3.0
click at [42, 182] on textarea "whatsapp-cz" at bounding box center [49, 183] width 63 height 15
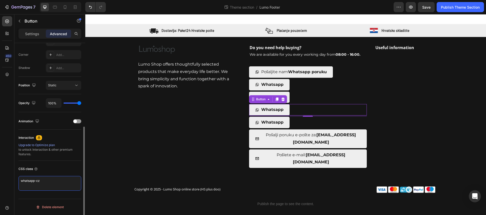
drag, startPoint x: 37, startPoint y: 182, endPoint x: 50, endPoint y: 182, distance: 12.9
click at [49, 182] on textarea "whatsapp-cz" at bounding box center [49, 183] width 63 height 15
type textarea "whatsapp-it"
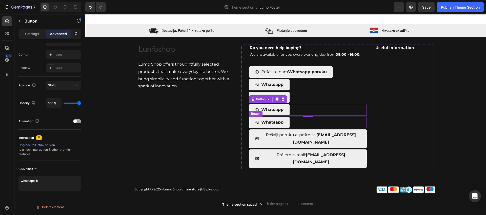
click at [309, 123] on div "Whatsapp Button" at bounding box center [308, 122] width 118 height 11
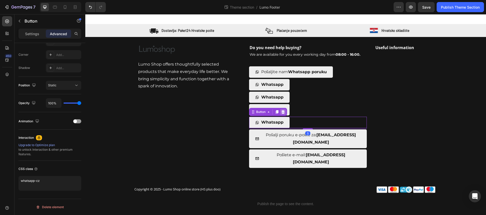
click at [283, 113] on icon at bounding box center [282, 112] width 3 height 4
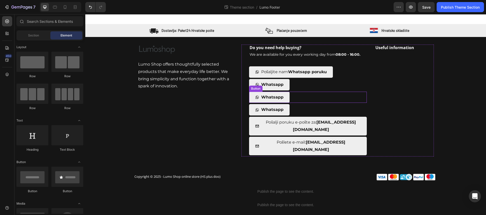
click at [299, 97] on div "Whatsapp Button" at bounding box center [308, 97] width 118 height 11
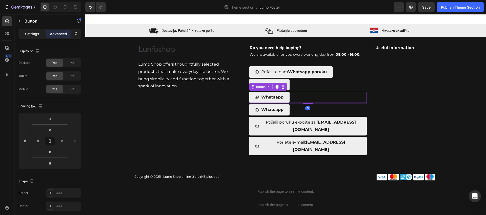
click at [32, 34] on p "Settings" at bounding box center [32, 33] width 14 height 5
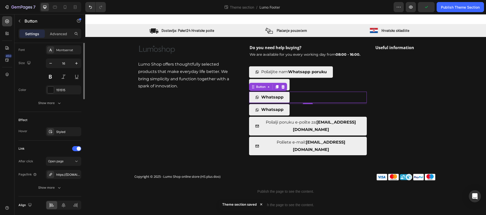
scroll to position [256, 0]
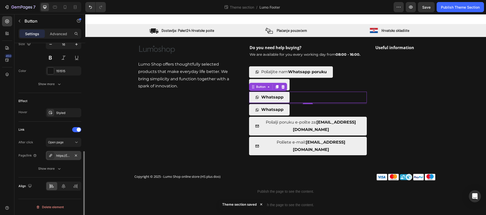
click at [64, 156] on div "https://[DOMAIN_NAME]/send?phone=[PHONE_NUMBER]&text=[PERSON_NAME]%20den,%20zaj…" at bounding box center [63, 155] width 15 height 5
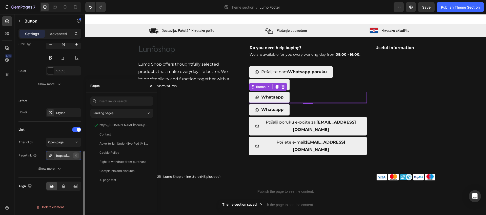
click at [75, 155] on icon "button" at bounding box center [76, 155] width 2 height 2
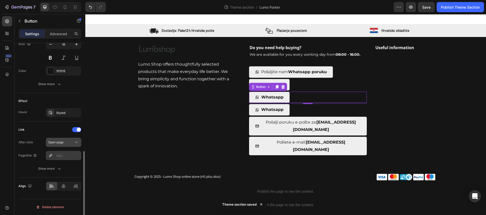
scroll to position [243, 0]
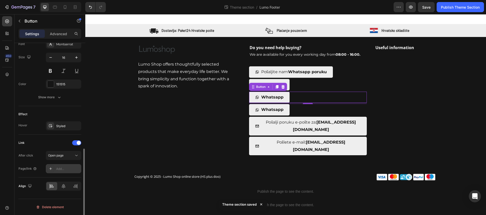
click at [62, 168] on div "Add..." at bounding box center [68, 169] width 24 height 5
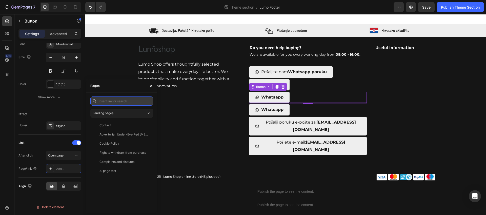
paste input "https://[DOMAIN_NAME]/send?phone=[PHONE_NUMBER]&text=Pošlite%20nám%20správu%20n…"
type input "https://[DOMAIN_NAME]/send?phone=[PHONE_NUMBER]&text=Pošlite%20nám%20správu%20n…"
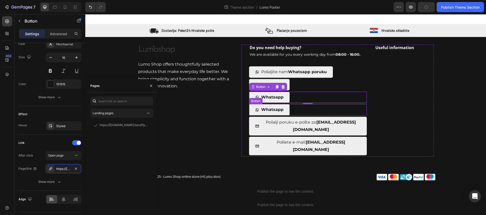
click at [288, 109] on link "Whatsapp" at bounding box center [269, 109] width 41 height 11
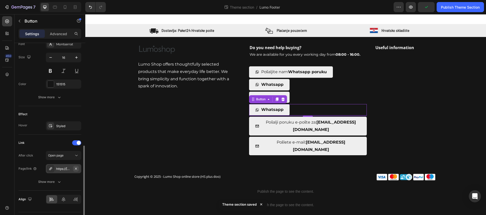
click at [76, 168] on icon "button" at bounding box center [76, 168] width 2 height 2
click at [61, 169] on div "Add..." at bounding box center [68, 169] width 24 height 5
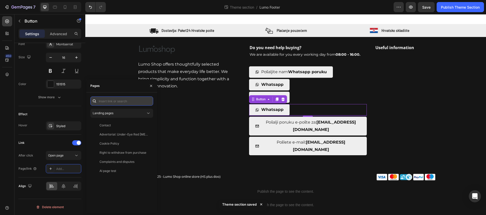
click at [113, 103] on input "text" at bounding box center [121, 100] width 63 height 9
paste input "https://[DOMAIN_NAME]/send?phone=[PHONE_NUMBER]&text=Ci%20inviamo%20un%20messag…"
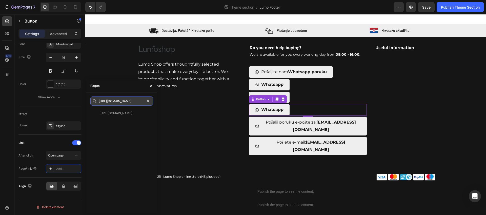
paste input "send?phone=[PHONE_NUMBER]&text=Ci%20inviamo%20un%20messaggio%20Whatsapp:%20{{pr…"
type input "https://[DOMAIN_NAME]/send?phone=[PHONE_NUMBER]&text=Ci%20inviamo%20un%20messag…"
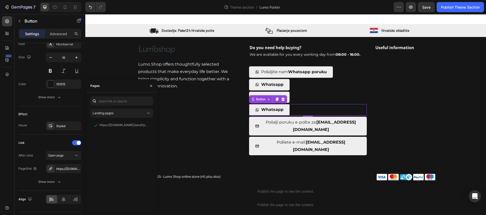
click at [332, 108] on div "Whatsapp Button 5" at bounding box center [308, 109] width 118 height 11
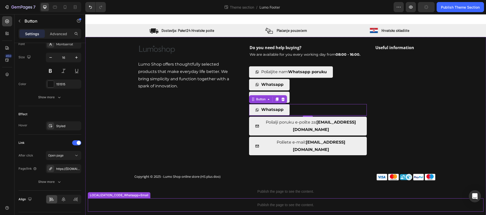
click at [261, 202] on p "Publish the page to see the content." at bounding box center [286, 204] width 396 height 5
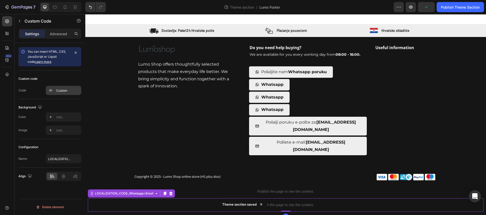
click at [58, 92] on div "Custom" at bounding box center [68, 90] width 24 height 5
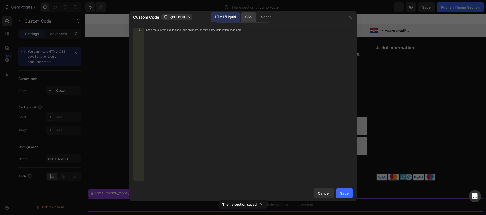
click at [257, 17] on div "CSS" at bounding box center [266, 17] width 18 height 10
click at [275, 93] on div "Insert the CSS code to style your content here." at bounding box center [248, 108] width 210 height 161
paste textarea "}"
type textarea "}"
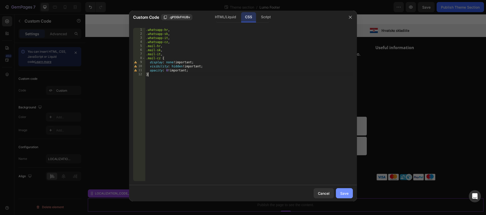
click at [348, 195] on div "Save" at bounding box center [344, 193] width 8 height 5
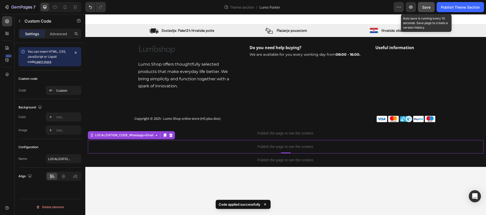
click at [427, 9] on span "Save" at bounding box center [426, 7] width 8 height 4
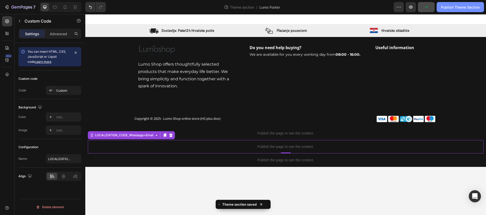
click at [457, 8] on div "Publish Theme Section" at bounding box center [460, 7] width 39 height 5
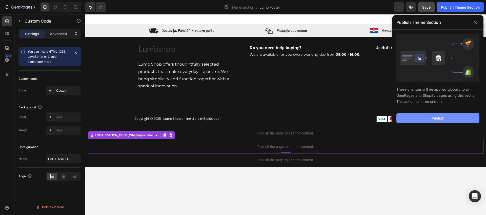
click at [427, 118] on button "Publish" at bounding box center [438, 118] width 83 height 10
